Goal: Task Accomplishment & Management: Use online tool/utility

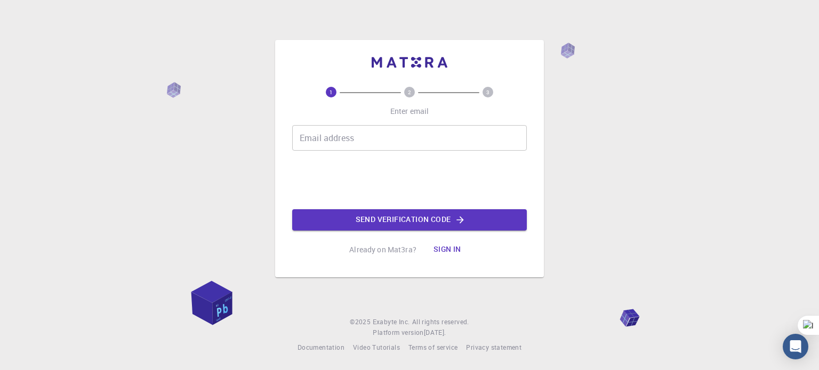
click at [361, 137] on input "Email address" at bounding box center [409, 138] width 234 height 26
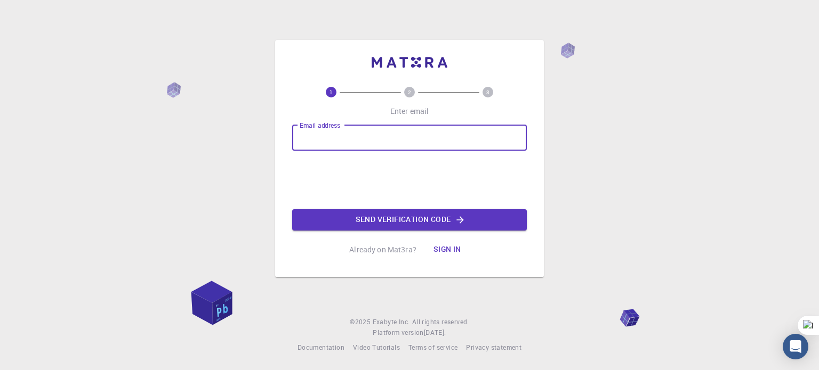
type input "[EMAIL_ADDRESS][DOMAIN_NAME]"
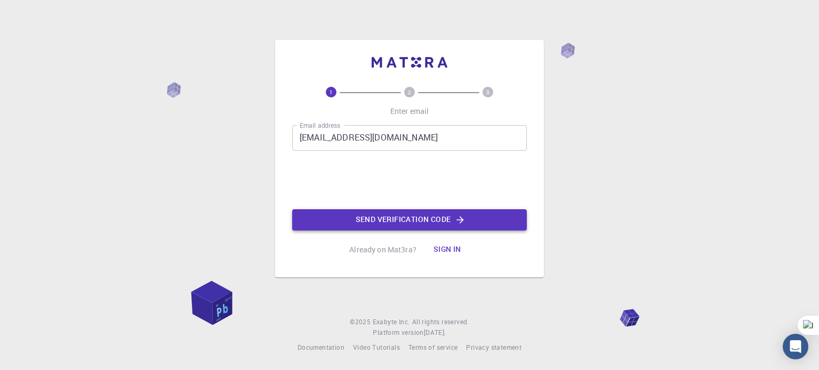
click at [384, 223] on button "Send verification code" at bounding box center [409, 219] width 234 height 21
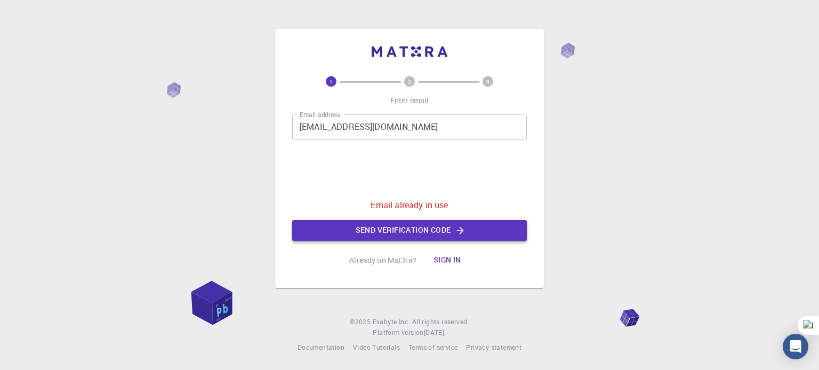
click at [426, 232] on button "Send verification code" at bounding box center [409, 230] width 234 height 21
click at [447, 255] on button "Sign in" at bounding box center [447, 260] width 45 height 21
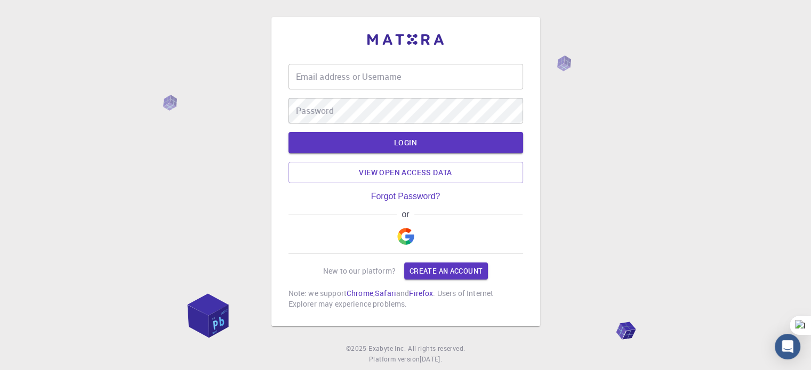
click at [416, 236] on button "button" at bounding box center [406, 237] width 26 height 34
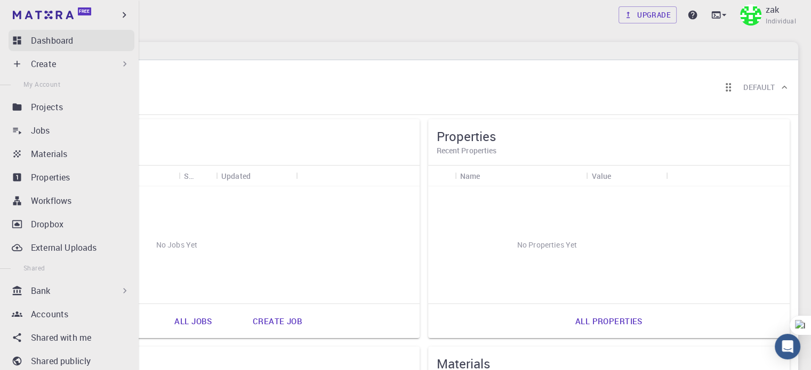
click at [13, 38] on icon at bounding box center [17, 41] width 8 height 8
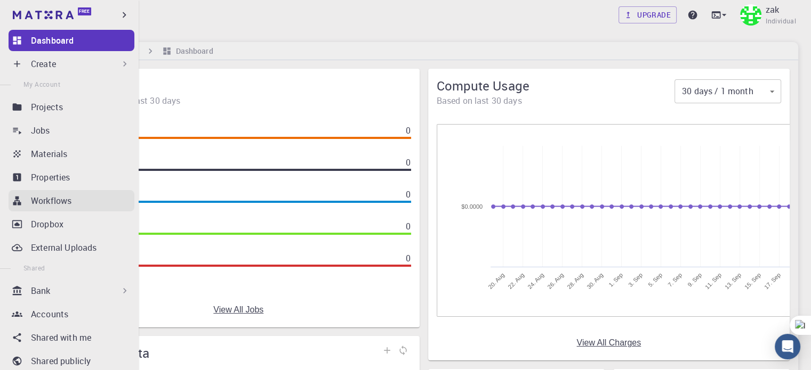
click at [72, 199] on div "Workflows" at bounding box center [82, 201] width 103 height 13
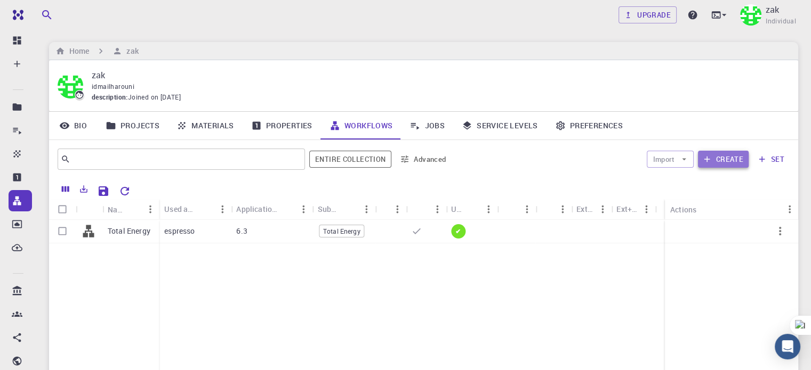
click at [725, 159] on button "Create" at bounding box center [723, 159] width 51 height 17
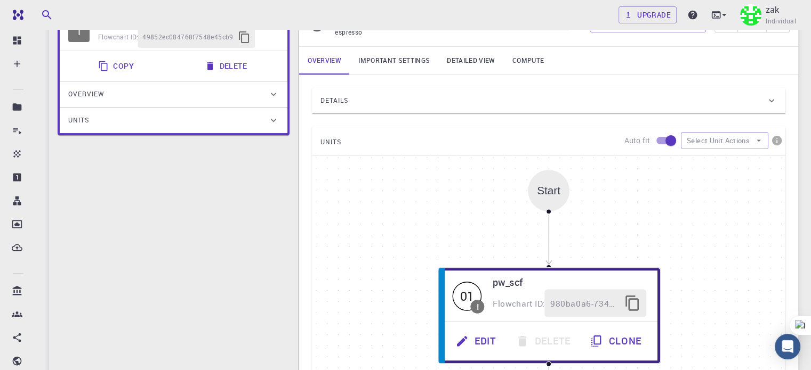
scroll to position [104, 0]
click at [555, 189] on div "Start" at bounding box center [548, 191] width 23 height 12
click at [553, 193] on div "Start" at bounding box center [548, 191] width 23 height 12
click at [760, 138] on icon "button" at bounding box center [759, 141] width 10 height 10
click at [724, 250] on div "Start 01 I pw_scf Flowchart ID: 980ba0a6-734b-4b18-a52a-0e367ced5137 Edit Delet…" at bounding box center [548, 316] width 473 height 320
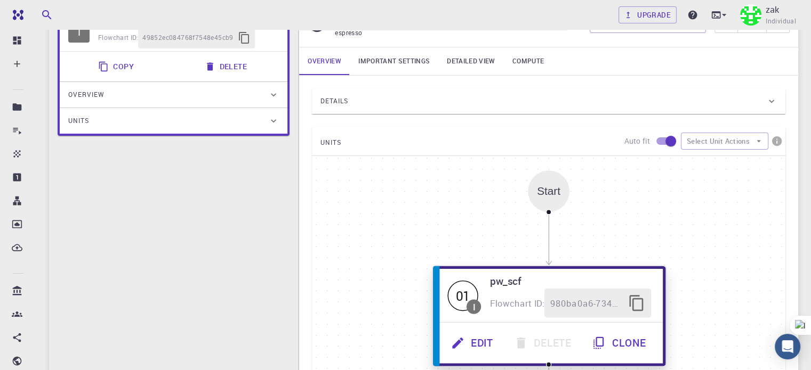
click at [488, 337] on button "Edit" at bounding box center [473, 343] width 63 height 29
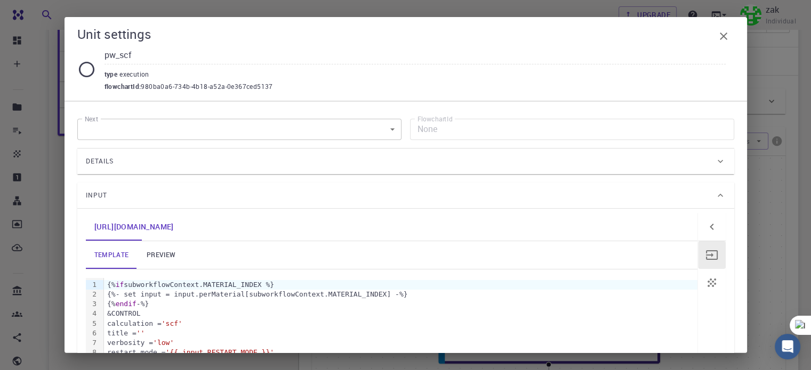
click at [264, 133] on body "Free Dashboard Create New Job New Material Create Material Upload File Import f…" at bounding box center [405, 268] width 811 height 744
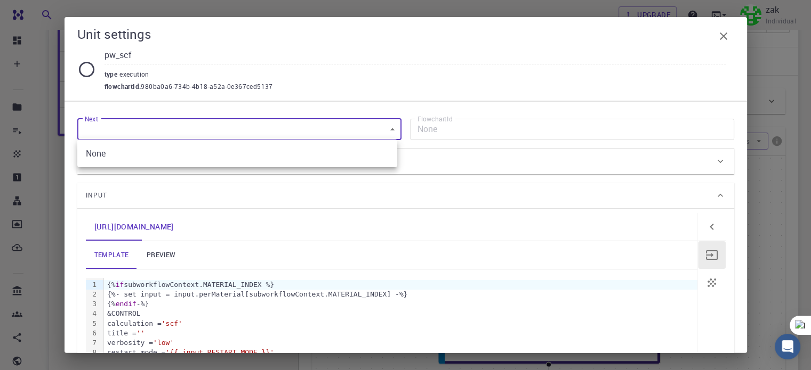
click at [570, 69] on div at bounding box center [405, 185] width 811 height 370
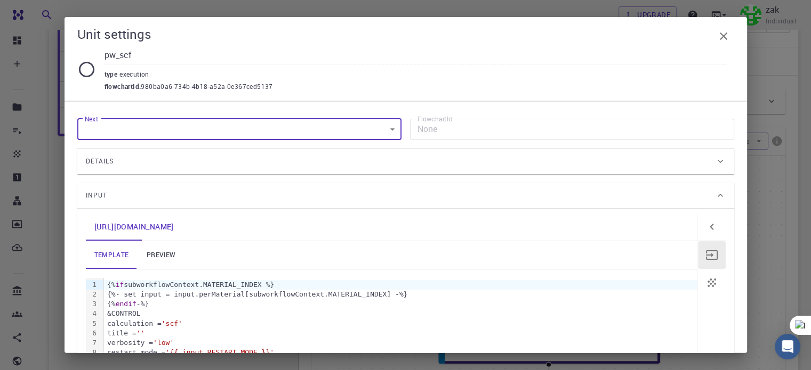
click at [602, 186] on div "Input" at bounding box center [405, 196] width 657 height 26
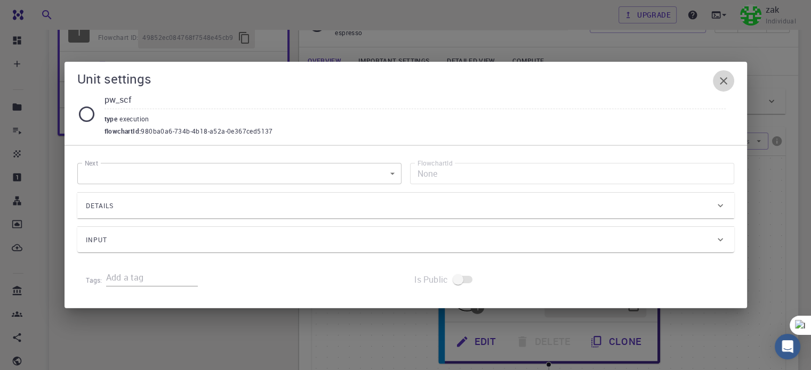
click at [727, 78] on icon "button" at bounding box center [723, 81] width 13 height 13
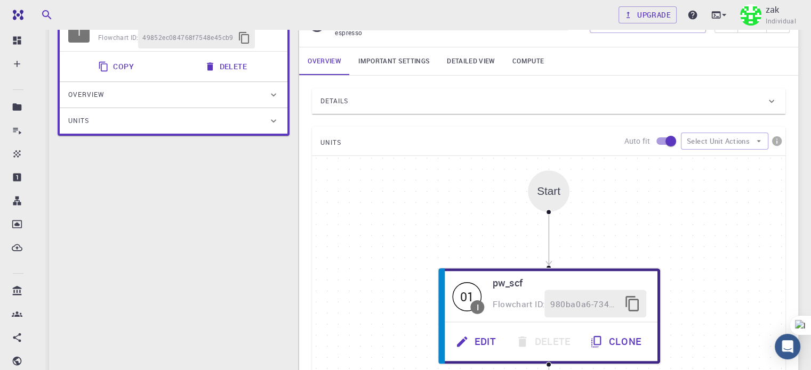
click at [390, 96] on div "Details" at bounding box center [543, 101] width 446 height 17
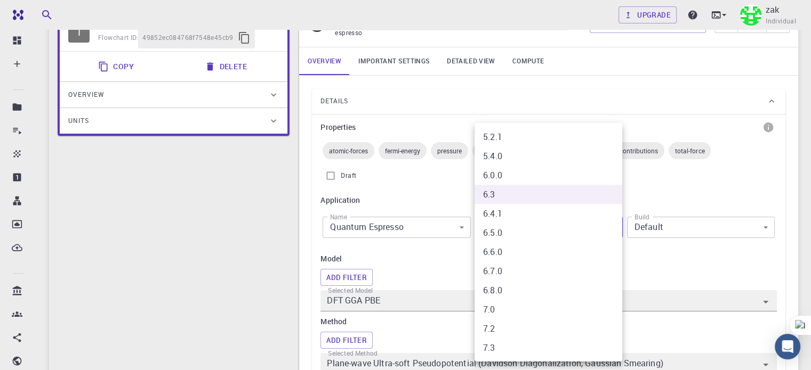
click at [517, 347] on li "7.3" at bounding box center [548, 347] width 148 height 19
type input "7.3"
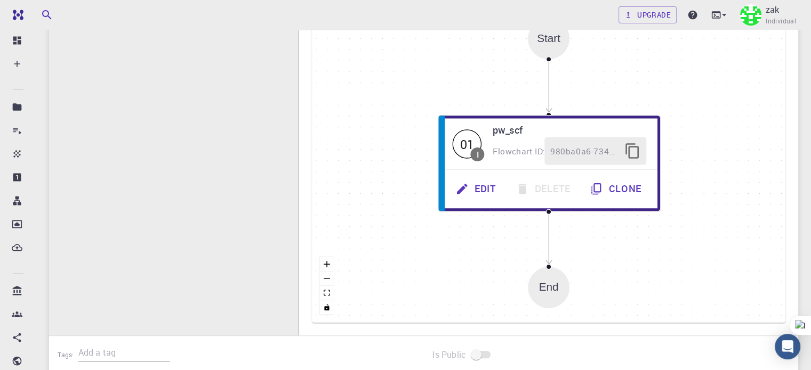
scroll to position [629, 0]
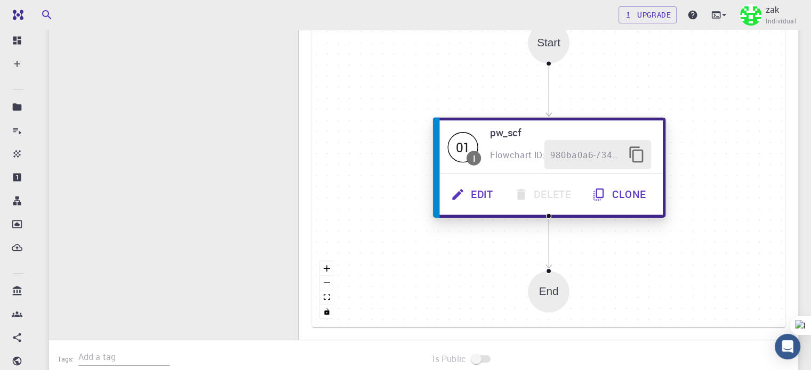
click at [471, 196] on button "Edit" at bounding box center [473, 194] width 63 height 29
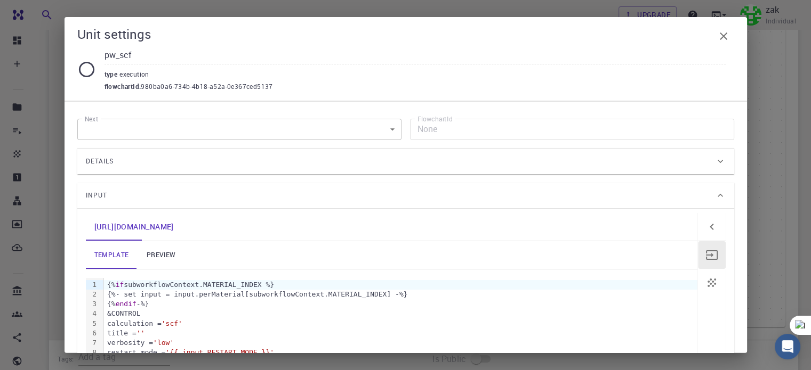
click at [351, 163] on div "Details" at bounding box center [400, 161] width 629 height 17
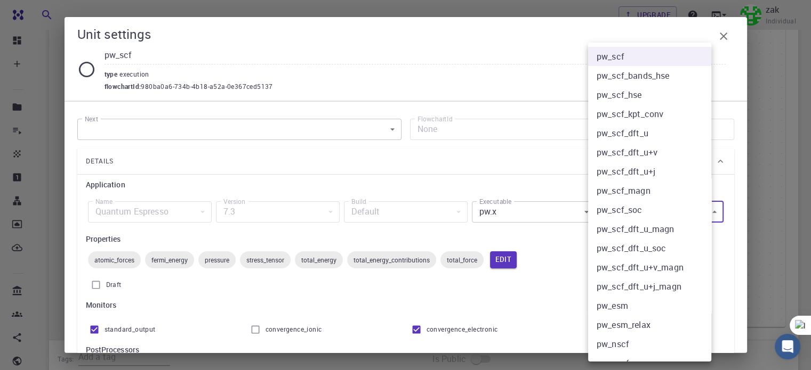
click at [659, 136] on li "pw_scf_dft_u" at bounding box center [653, 133] width 131 height 19
type input "pw_scf_dft_u"
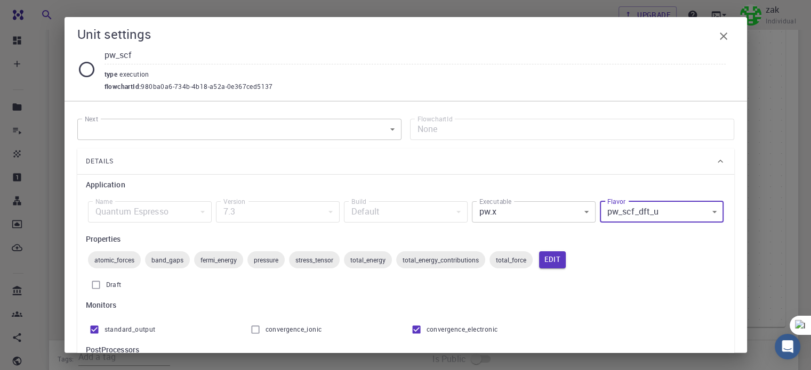
click at [164, 60] on input "pw_scf" at bounding box center [414, 56] width 621 height 18
click at [221, 90] on span "980ba0a6-734b-4b18-a52a-0e367ced5137" at bounding box center [207, 87] width 132 height 11
click at [133, 186] on h6 "Application" at bounding box center [405, 185] width 639 height 12
click at [110, 160] on span "Details" at bounding box center [100, 161] width 28 height 17
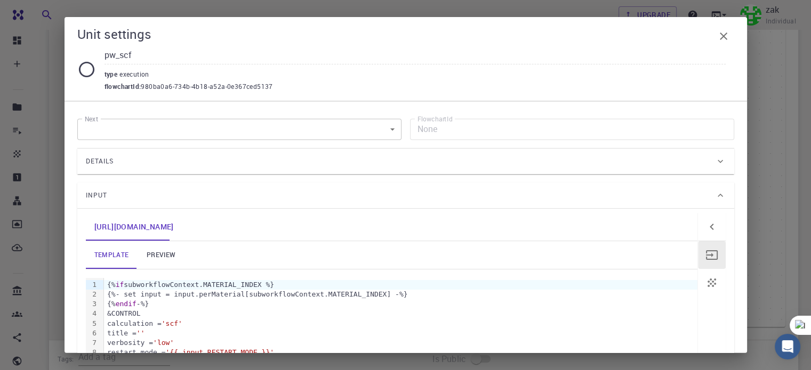
click at [715, 164] on icon at bounding box center [720, 161] width 11 height 11
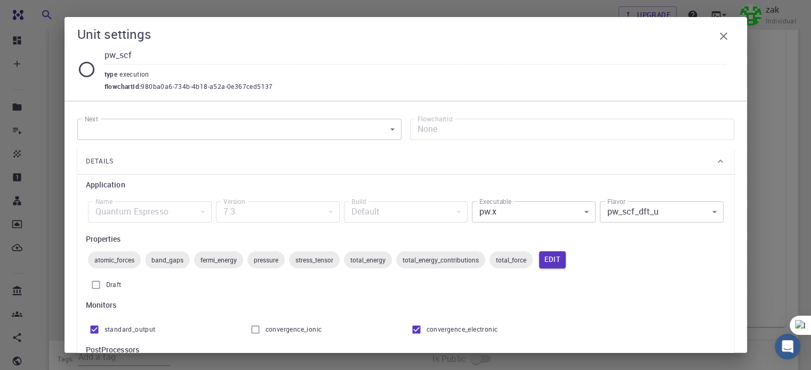
click at [114, 186] on h6 "Application" at bounding box center [405, 185] width 639 height 12
click at [108, 160] on span "Details" at bounding box center [100, 161] width 28 height 17
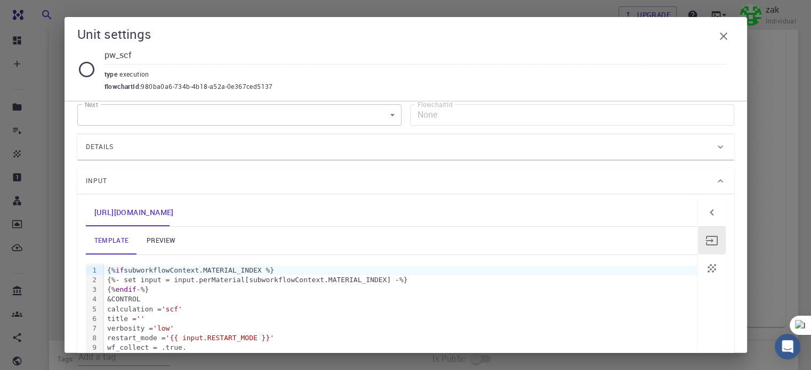
scroll to position [12, 0]
click at [725, 36] on icon "button" at bounding box center [723, 36] width 13 height 13
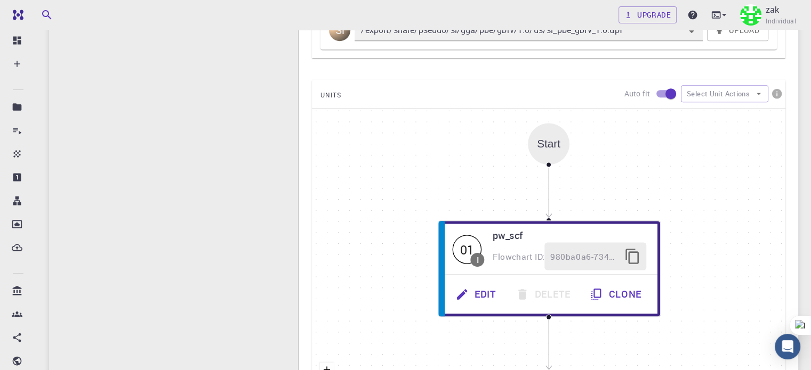
scroll to position [448, 0]
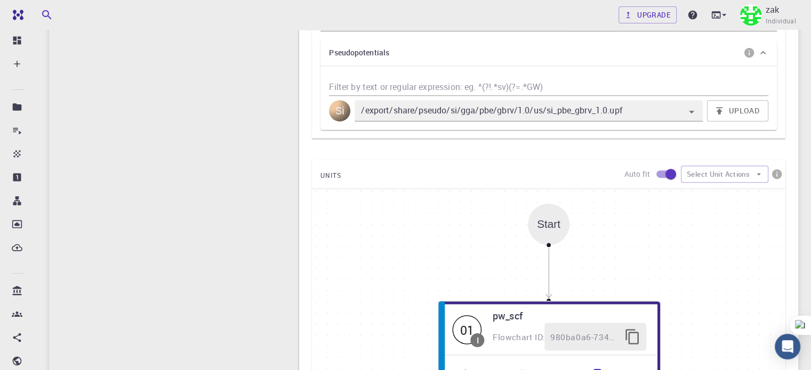
click at [328, 173] on span "UNITS" at bounding box center [330, 175] width 21 height 17
click at [760, 168] on button "Select Unit Actions" at bounding box center [724, 174] width 87 height 17
click at [740, 193] on span "Add Unit" at bounding box center [733, 195] width 51 height 11
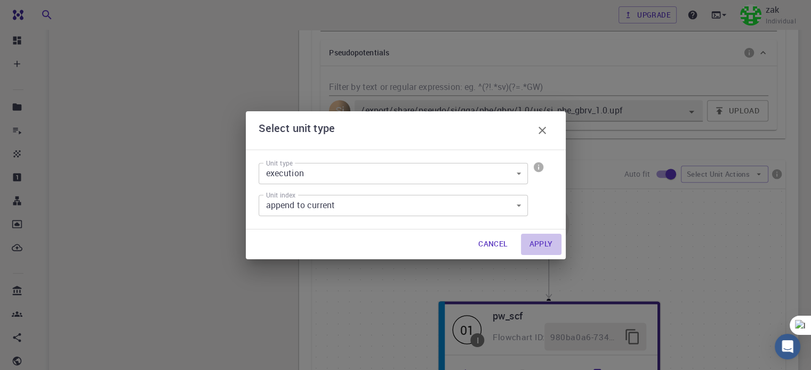
click at [546, 244] on button "Apply" at bounding box center [541, 244] width 41 height 21
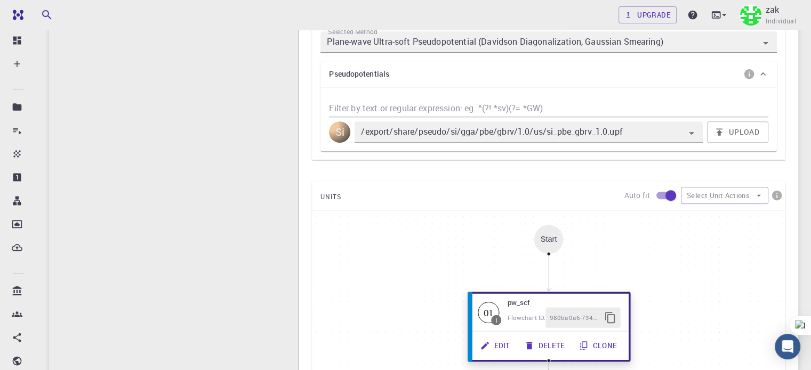
click at [506, 346] on button "Edit" at bounding box center [496, 346] width 44 height 20
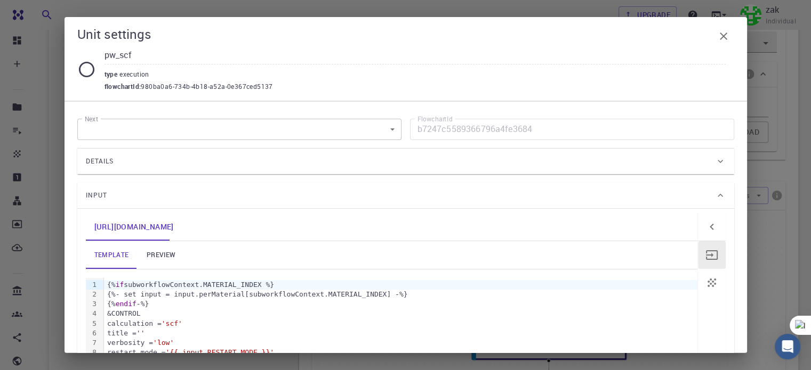
click at [125, 161] on div "Details" at bounding box center [400, 161] width 629 height 17
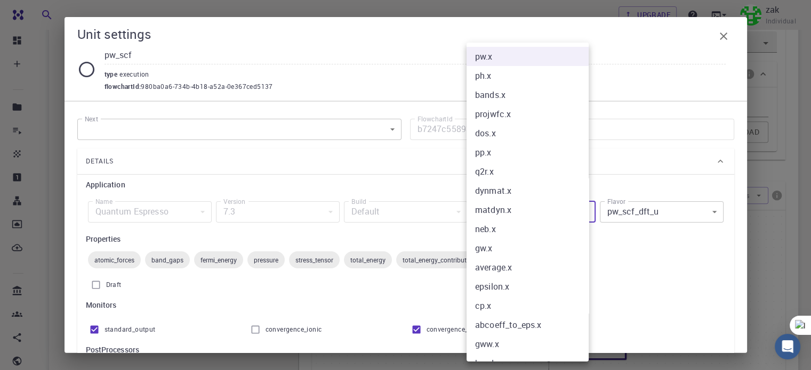
click at [582, 208] on body "Free Dashboard Create New Job New Material Create Material Upload File Import f…" at bounding box center [405, 123] width 811 height 1142
click at [497, 81] on li "ph.x" at bounding box center [531, 75] width 130 height 19
click at [500, 80] on li "ph.x" at bounding box center [531, 75] width 130 height 19
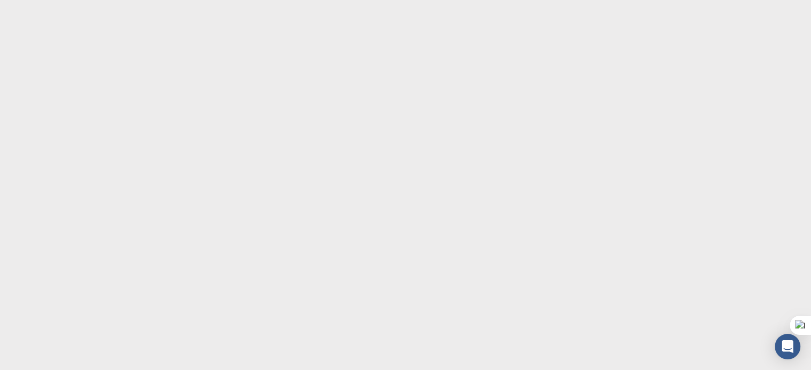
click at [492, 81] on body at bounding box center [405, 185] width 811 height 370
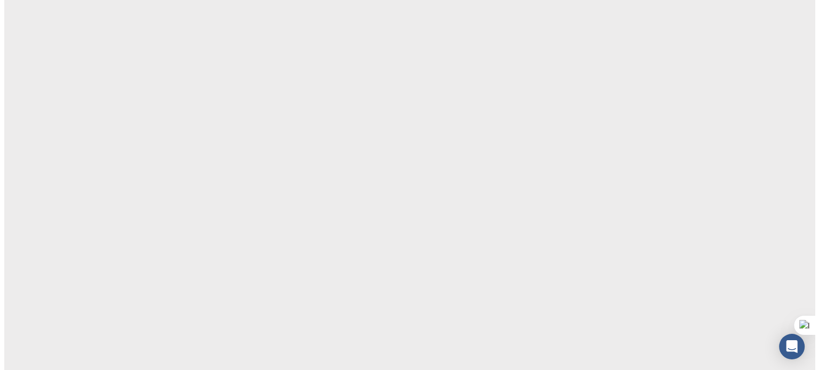
scroll to position [0, 0]
click at [492, 81] on body at bounding box center [409, 185] width 819 height 370
